Goal: Information Seeking & Learning: Check status

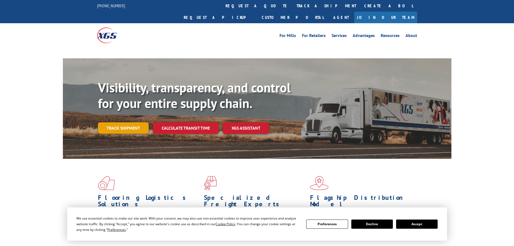
click at [127, 122] on link "Track shipment" at bounding box center [123, 127] width 51 height 11
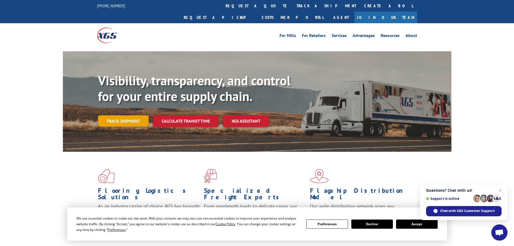
click at [120, 115] on link "Track shipment" at bounding box center [123, 120] width 51 height 11
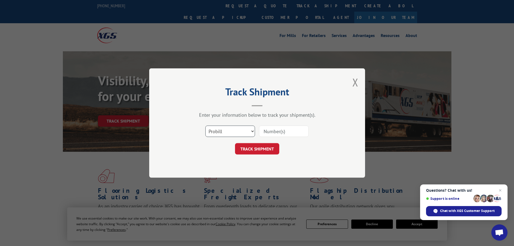
click at [216, 130] on select "Select category... Probill BOL PO" at bounding box center [230, 130] width 50 height 11
select select "bol"
click at [205, 125] on select "Select category... Probill BOL PO" at bounding box center [230, 130] width 50 height 11
click at [274, 126] on input at bounding box center [284, 130] width 50 height 11
click at [273, 131] on input at bounding box center [284, 130] width 50 height 11
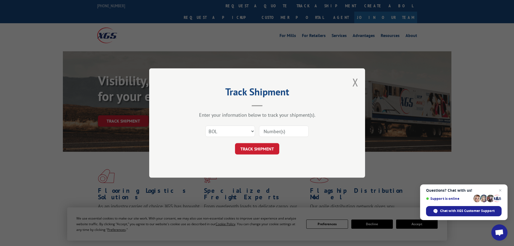
paste input "475483"
type input "475483"
click at [255, 148] on button "TRACK SHIPMENT" at bounding box center [257, 148] width 44 height 11
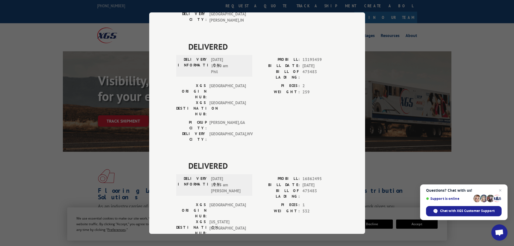
scroll to position [378, 0]
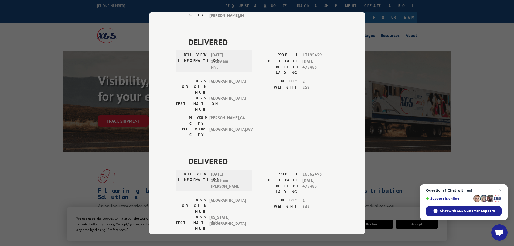
drag, startPoint x: 187, startPoint y: 123, endPoint x: 266, endPoint y: 137, distance: 80.6
click at [266, 137] on div "DELIVERED DELIVERY INFORMATION: PROBILL: 9632539 BILL DATE: [DATE] BILL OF LADI…" at bounding box center [257, 80] width 162 height 805
copy div "ESTIMATED DELIVERY TIME: [DATE] by noon"
